Goal: Task Accomplishment & Management: Use online tool/utility

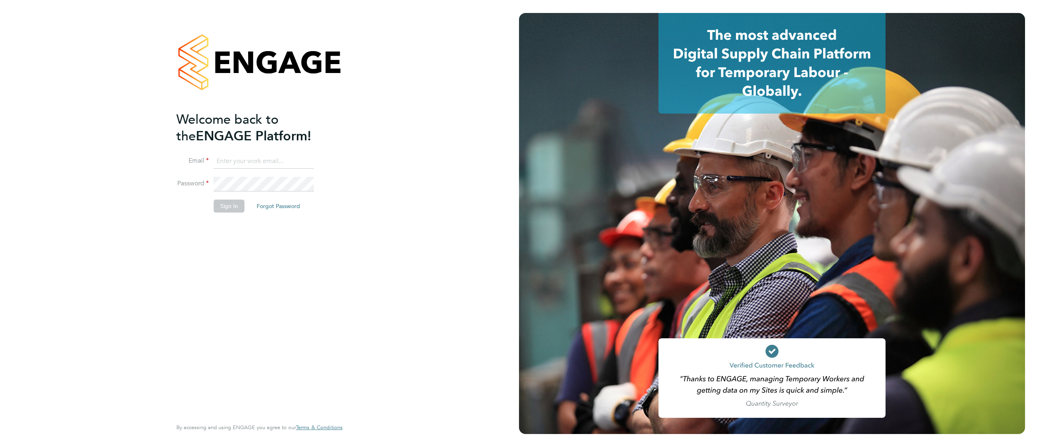
type input "[PERSON_NAME][EMAIL_ADDRESS][PERSON_NAME][PERSON_NAME][DOMAIN_NAME]"
click at [223, 206] on button "Sign In" at bounding box center [229, 206] width 31 height 13
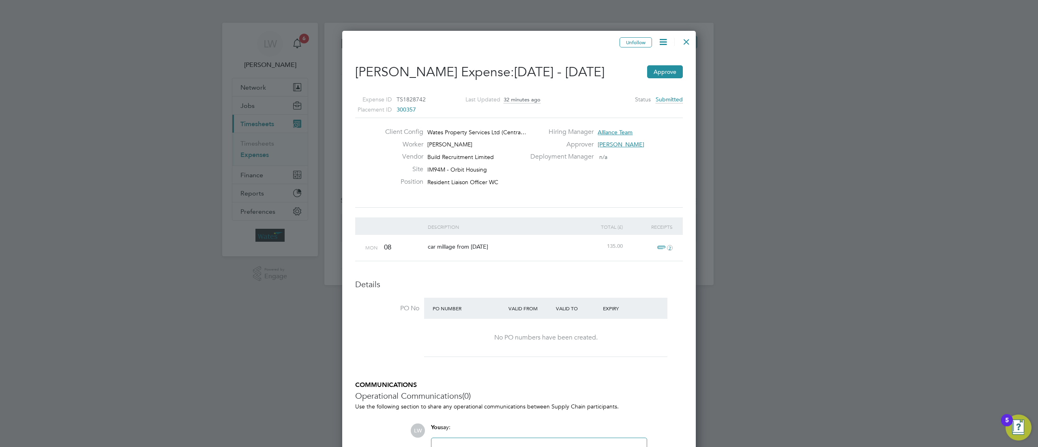
click at [666, 245] on span "2" at bounding box center [664, 248] width 18 height 10
click at [573, 288] on link "mileage_log_template [PHONE_NUMBER].pdf" at bounding box center [590, 286] width 119 height 12
click at [657, 350] on div "No PO numbers have been created." at bounding box center [545, 338] width 227 height 38
click at [668, 71] on button "Approve" at bounding box center [665, 71] width 36 height 13
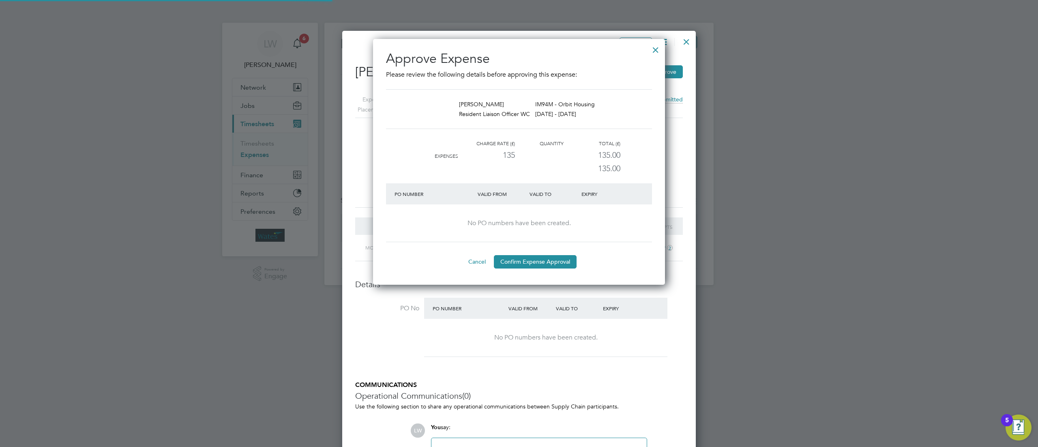
scroll to position [4, 4]
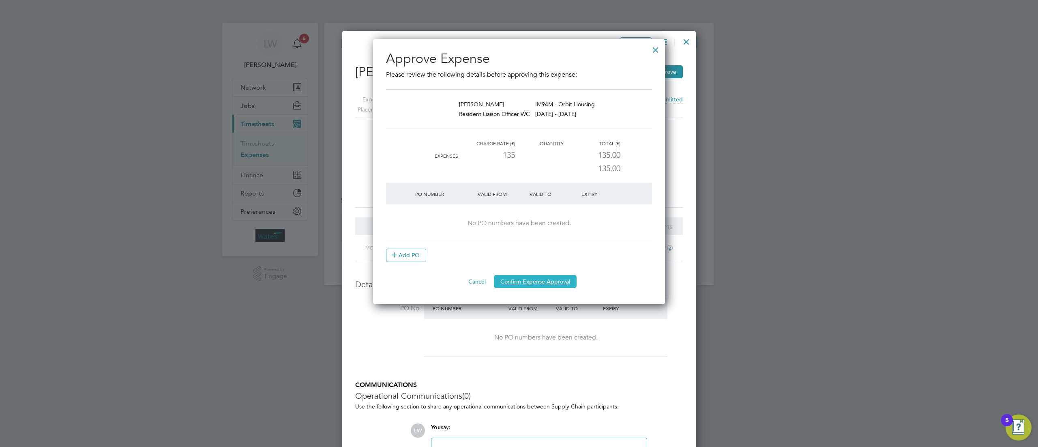
click at [512, 279] on button "Confirm Expense Approval" at bounding box center [535, 281] width 83 height 13
